Goal: Check status: Check status

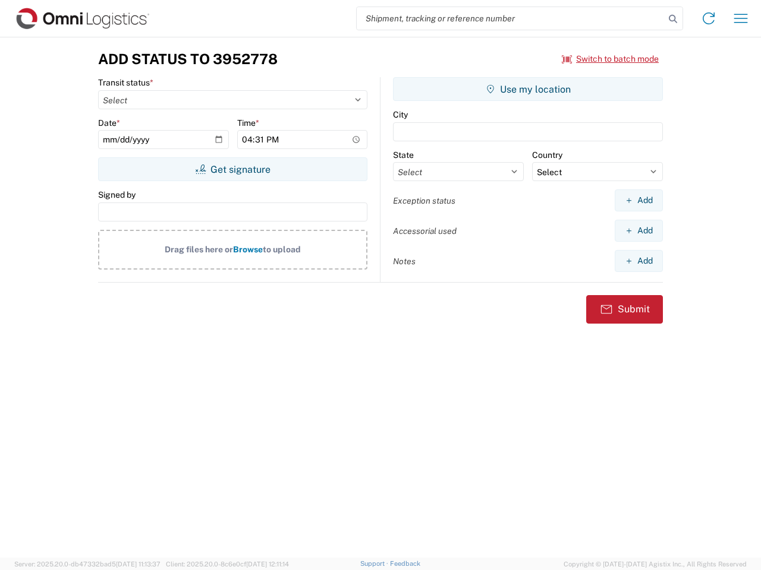
click at [510, 18] on input "search" at bounding box center [510, 18] width 308 height 23
click at [673, 19] on icon at bounding box center [672, 19] width 17 height 17
click at [708, 18] on icon at bounding box center [708, 18] width 19 height 19
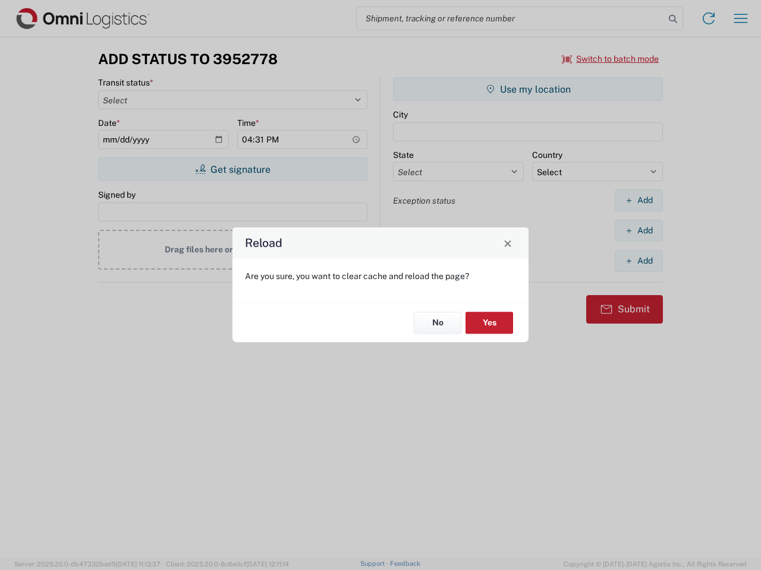
click at [740, 18] on div "Reload Are you sure, you want to clear cache and reload the page? No Yes" at bounding box center [380, 285] width 761 height 570
click at [610, 59] on div "Reload Are you sure, you want to clear cache and reload the page? No Yes" at bounding box center [380, 285] width 761 height 570
click at [232, 169] on div "Reload Are you sure, you want to clear cache and reload the page? No Yes" at bounding box center [380, 285] width 761 height 570
click at [528, 89] on div "Reload Are you sure, you want to clear cache and reload the page? No Yes" at bounding box center [380, 285] width 761 height 570
click at [638, 200] on div "Reload Are you sure, you want to clear cache and reload the page? No Yes" at bounding box center [380, 285] width 761 height 570
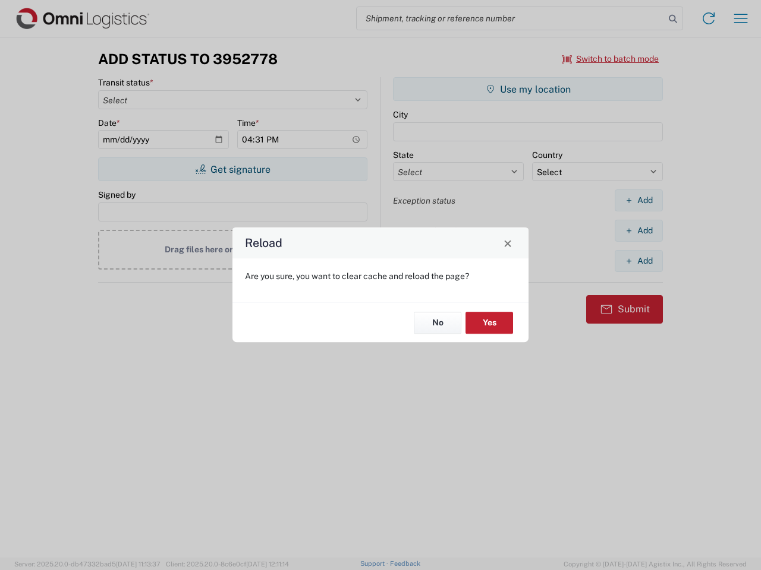
click at [638, 231] on div "Reload Are you sure, you want to clear cache and reload the page? No Yes" at bounding box center [380, 285] width 761 height 570
click at [638, 261] on div "Reload Are you sure, you want to clear cache and reload the page? No Yes" at bounding box center [380, 285] width 761 height 570
